Goal: Task Accomplishment & Management: Use online tool/utility

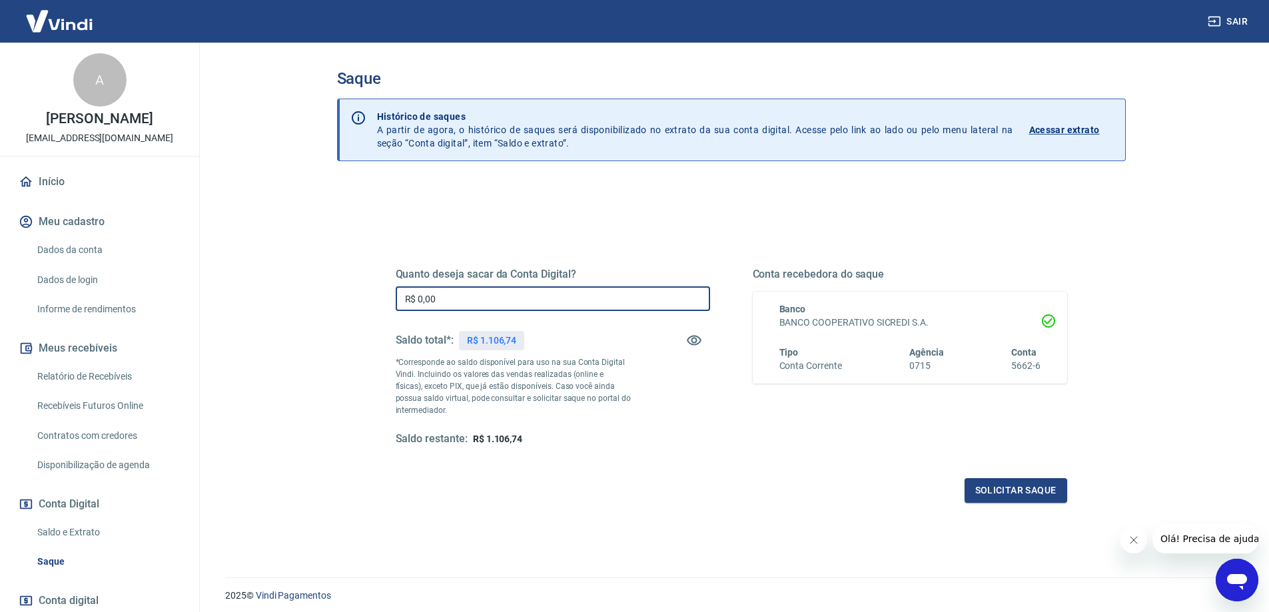
click at [520, 296] on input "R$ 0,00" at bounding box center [553, 298] width 314 height 25
drag, startPoint x: 520, startPoint y: 296, endPoint x: 415, endPoint y: 298, distance: 104.6
click at [415, 298] on input "R$ 0,00" at bounding box center [553, 298] width 314 height 25
type input "R$ 1.000,00"
click at [1007, 491] on button "Solicitar saque" at bounding box center [1016, 490] width 103 height 25
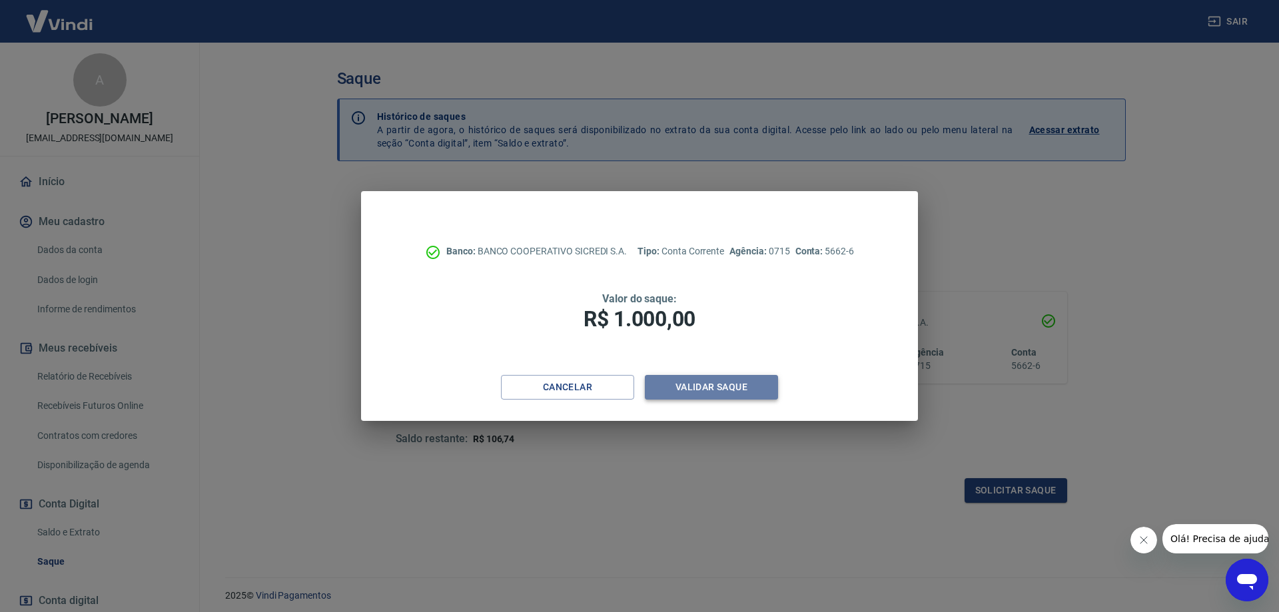
click at [744, 384] on button "Validar saque" at bounding box center [711, 387] width 133 height 25
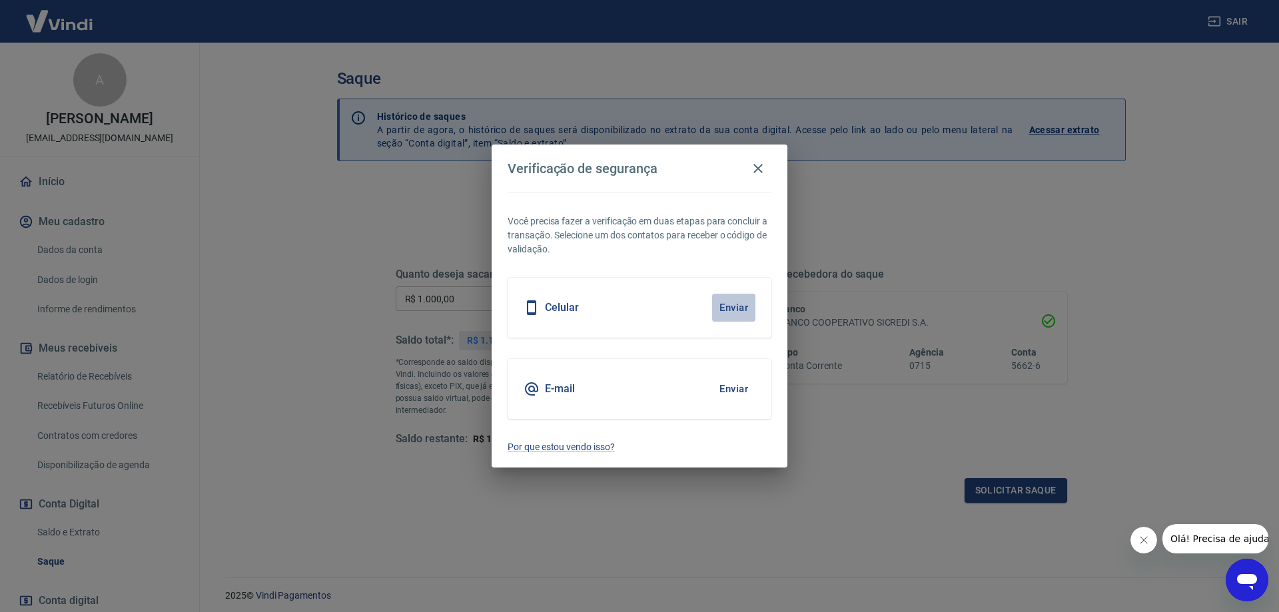
click at [732, 306] on button "Enviar" at bounding box center [733, 308] width 43 height 28
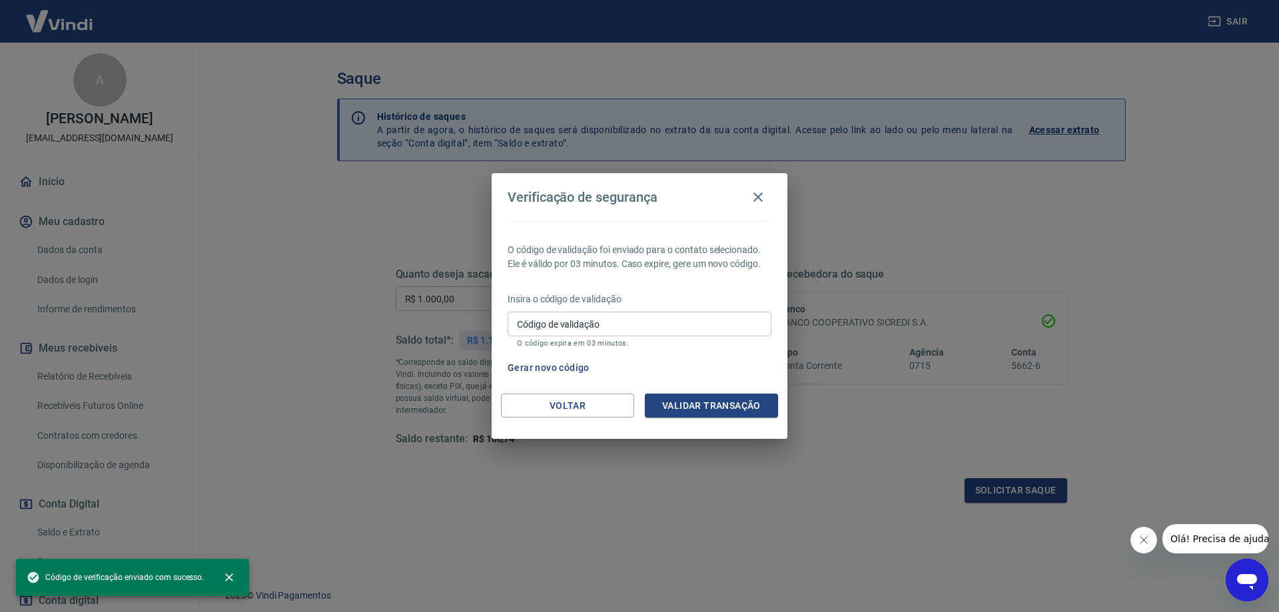
click at [724, 319] on input "Código de validação" at bounding box center [640, 324] width 264 height 25
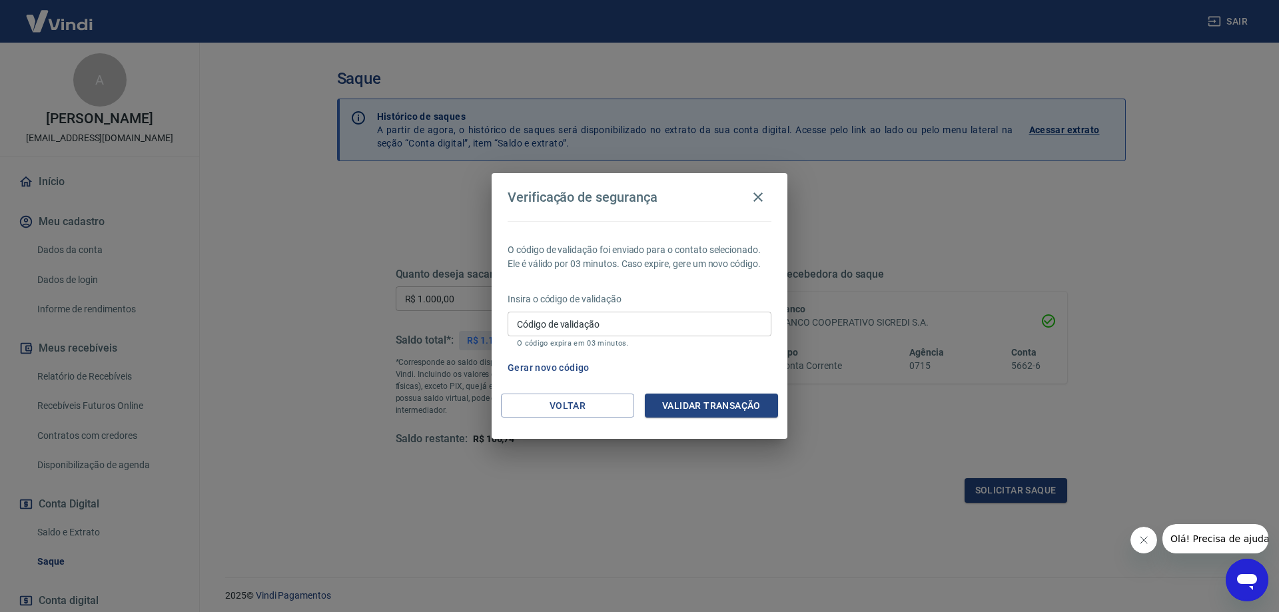
click at [728, 366] on div "Gerar novo código" at bounding box center [636, 368] width 269 height 25
click at [708, 324] on input "Código de validação" at bounding box center [640, 324] width 264 height 25
type input "923045"
click at [703, 404] on button "Validar transação" at bounding box center [711, 406] width 133 height 25
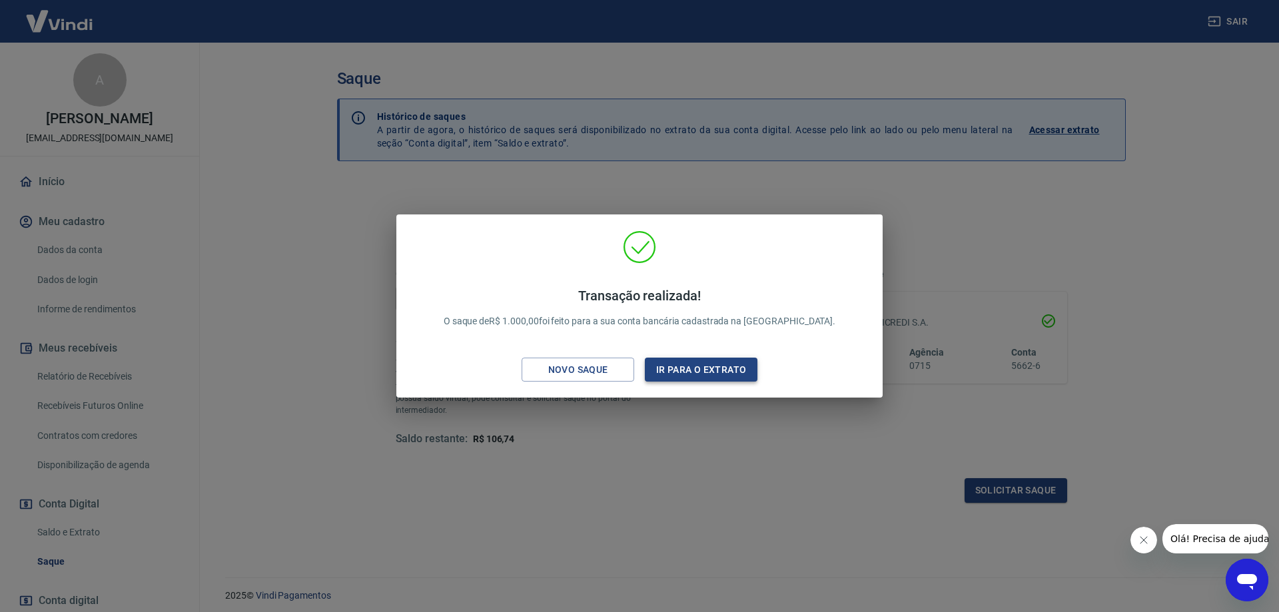
click at [666, 369] on button "Ir para o extrato" at bounding box center [701, 370] width 113 height 25
